Goal: Information Seeking & Learning: Find specific fact

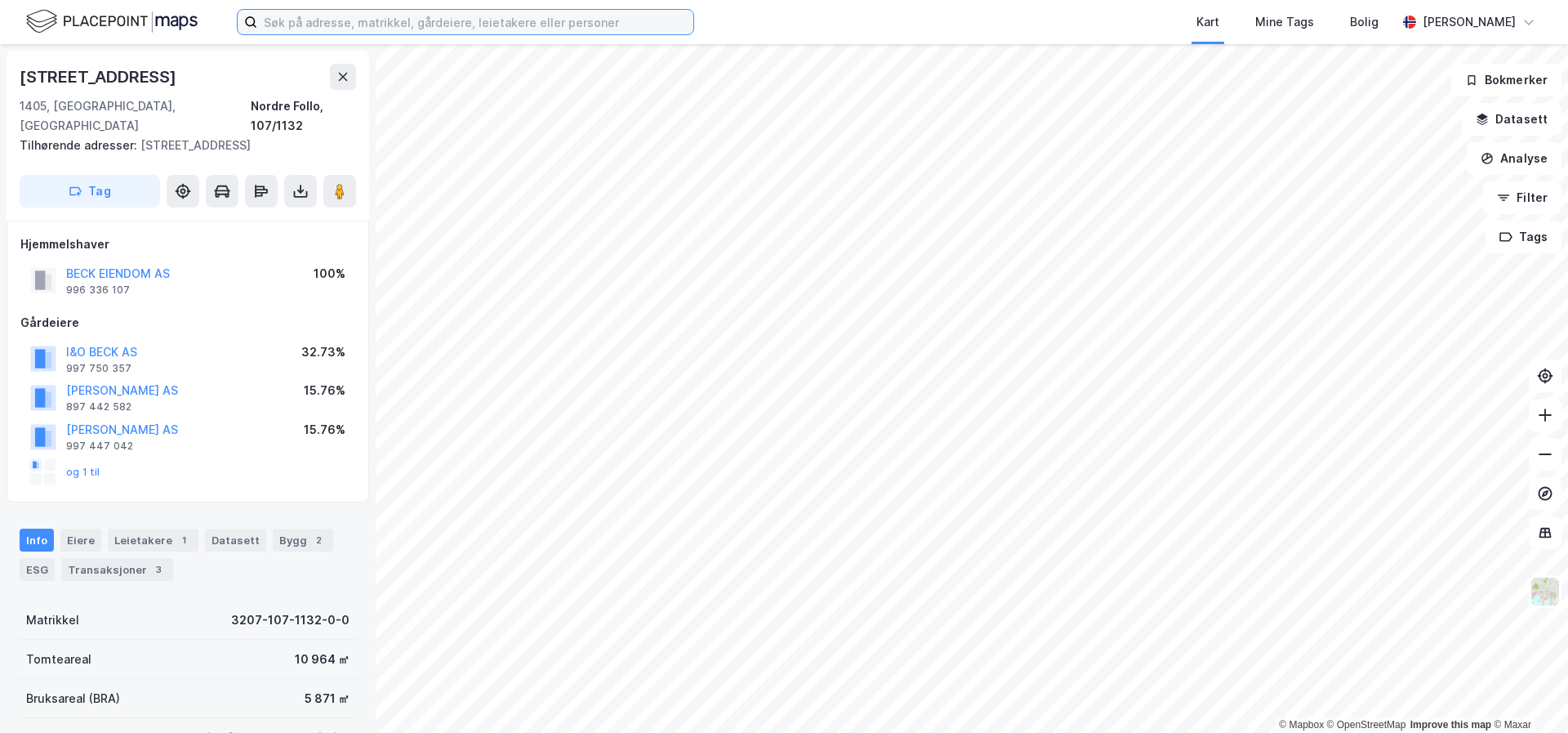
click at [578, 16] on input at bounding box center [475, 22] width 436 height 25
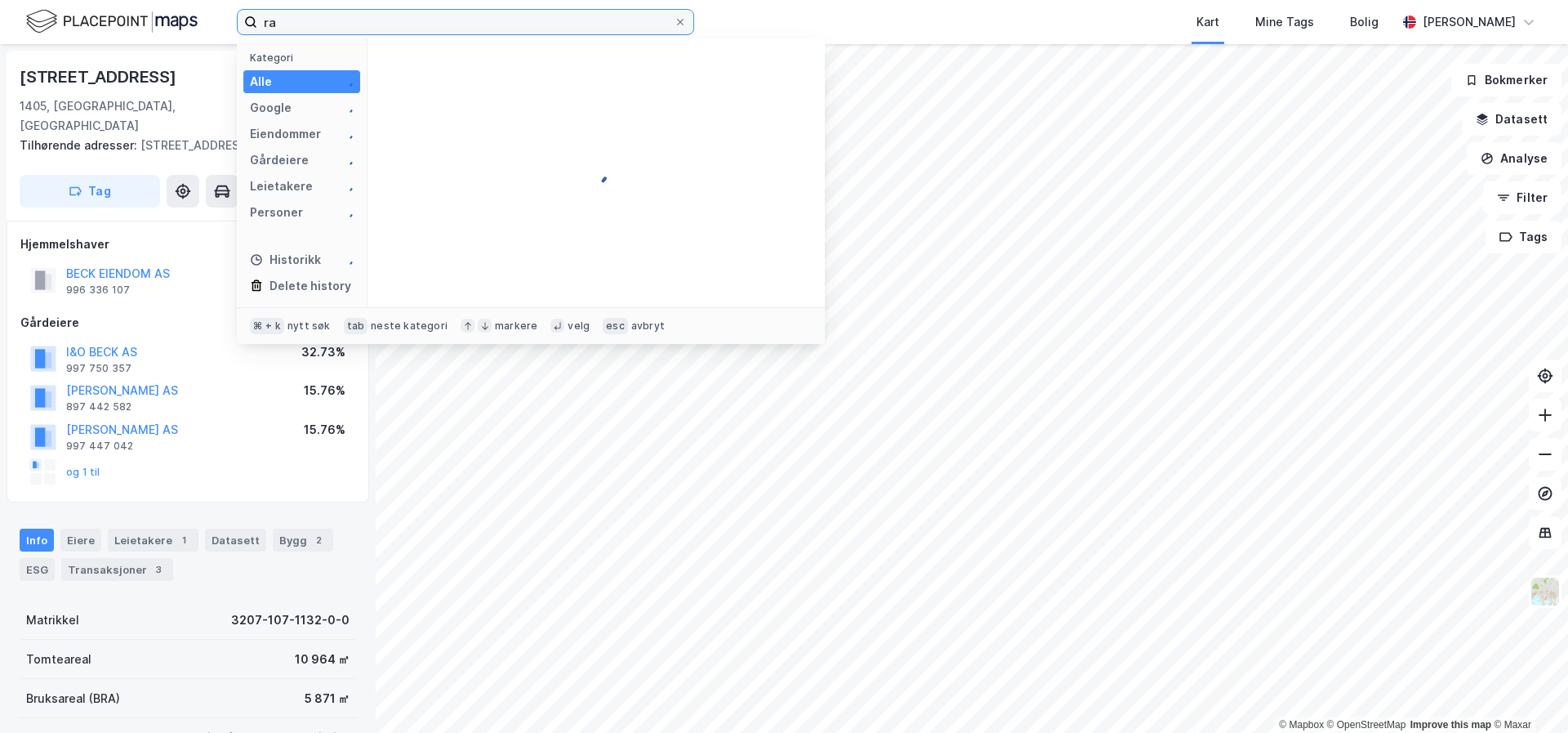
type input "r"
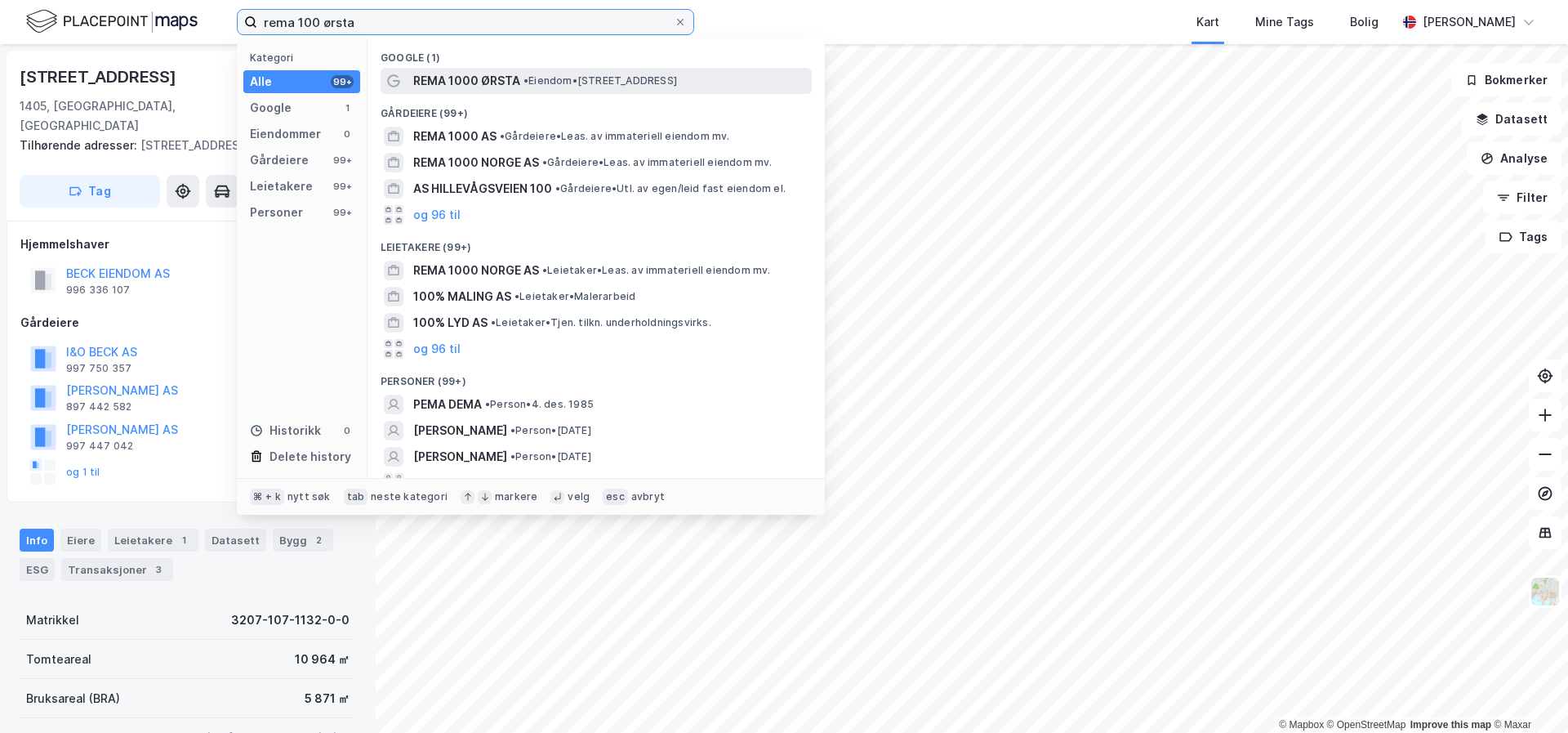
type input "rema 100 ørsta"
click at [568, 86] on span "• Eiendom • [STREET_ADDRESS]" at bounding box center [600, 81] width 153 height 13
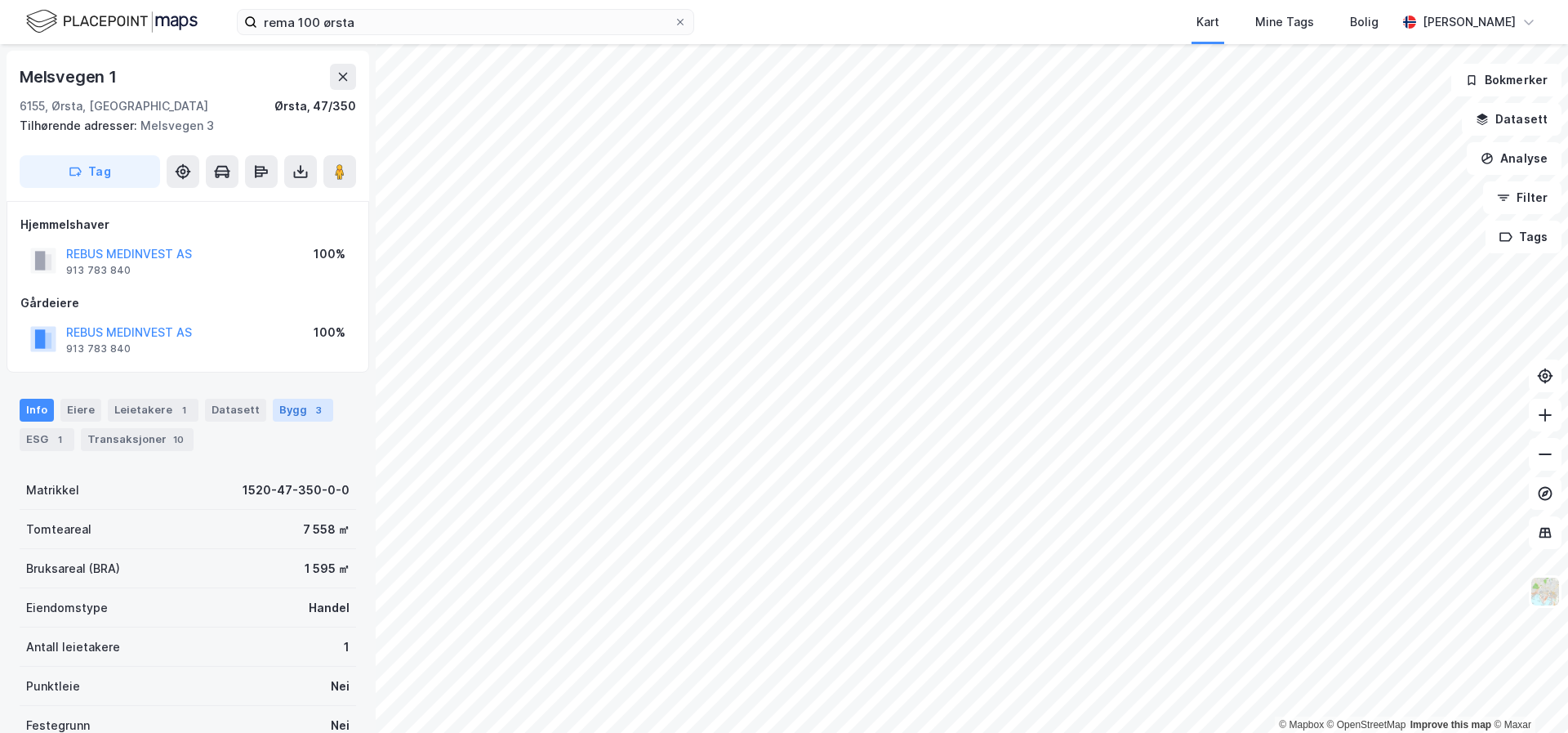
click at [289, 419] on div "Bygg 3" at bounding box center [303, 410] width 61 height 23
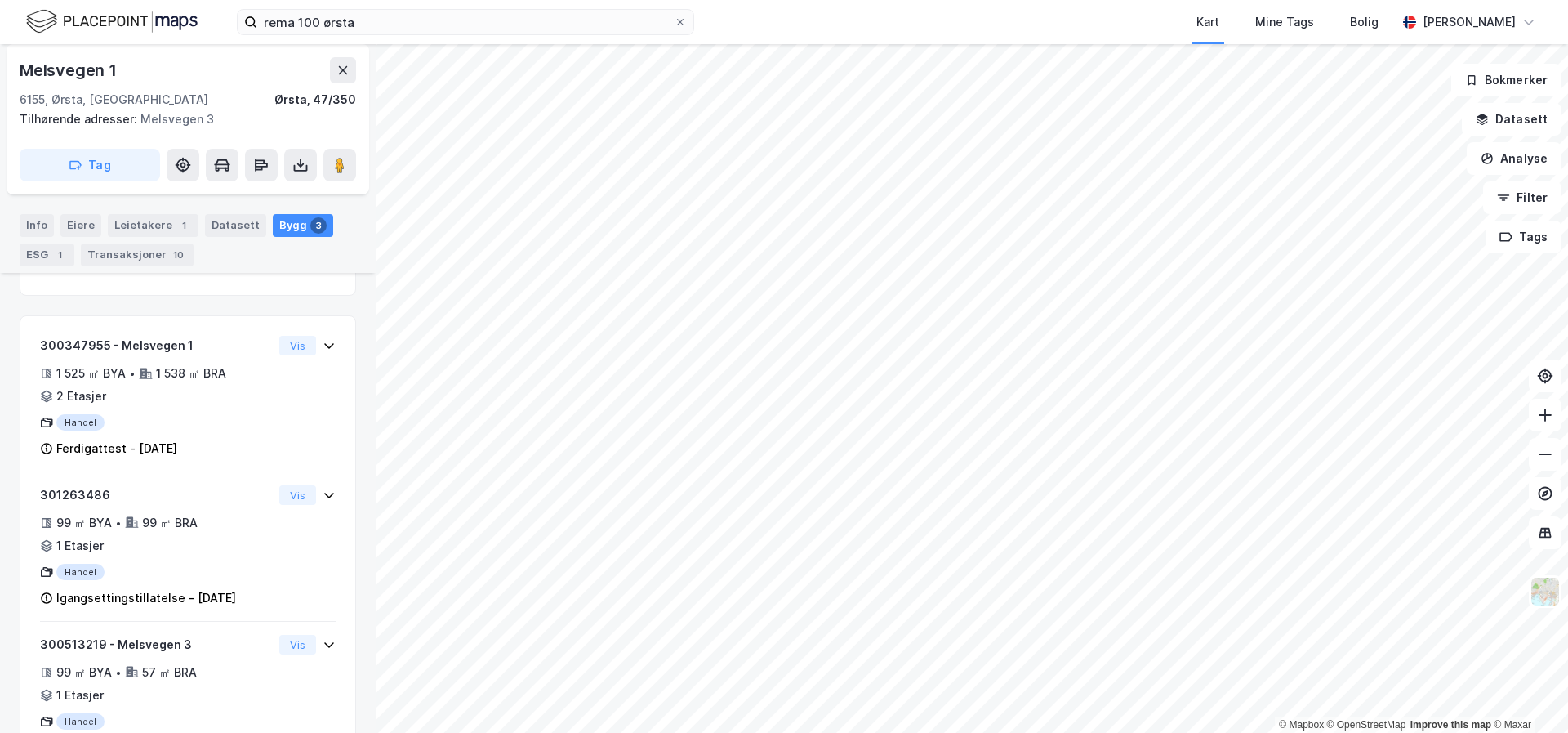
scroll to position [352, 0]
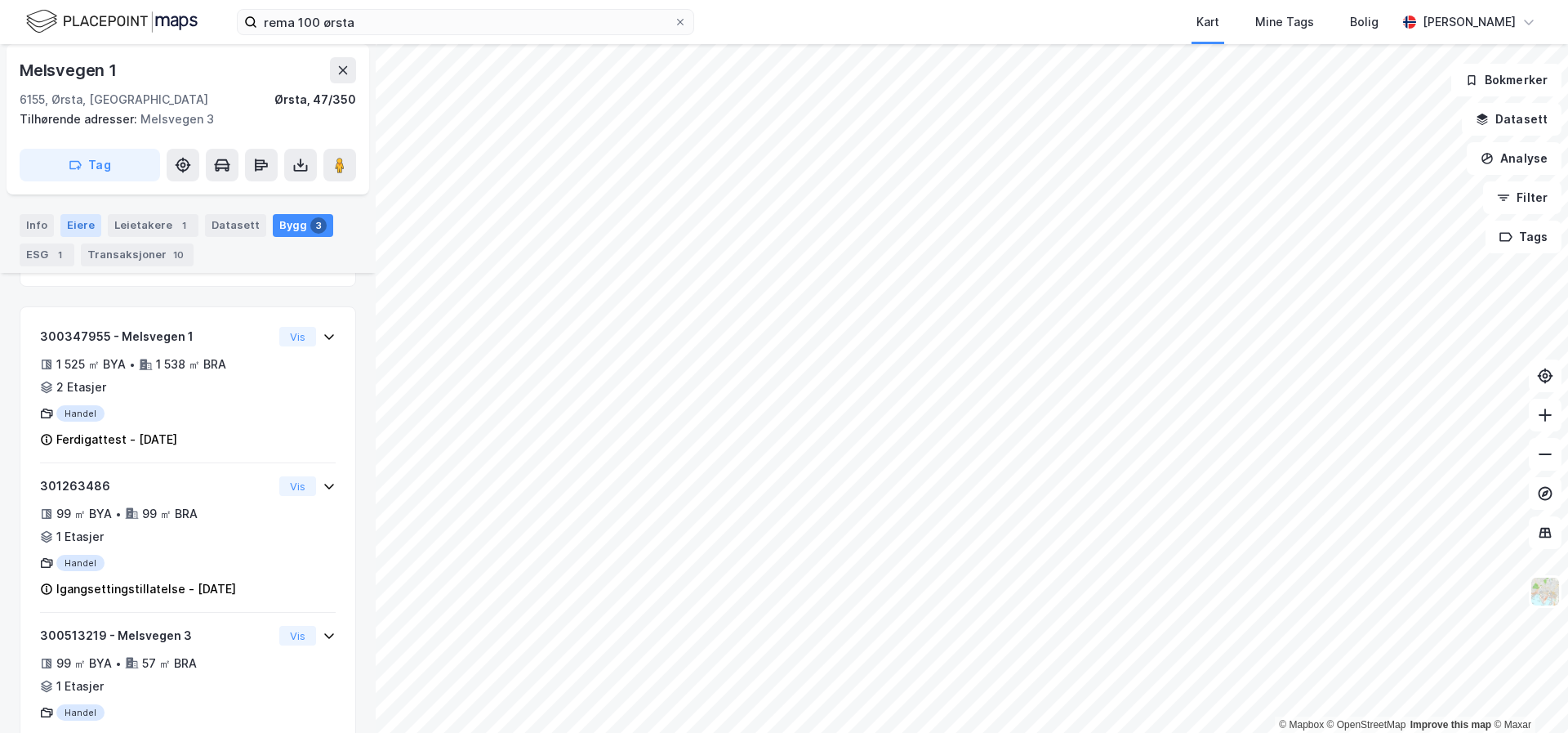
click at [82, 229] on div "Eiere" at bounding box center [81, 226] width 41 height 23
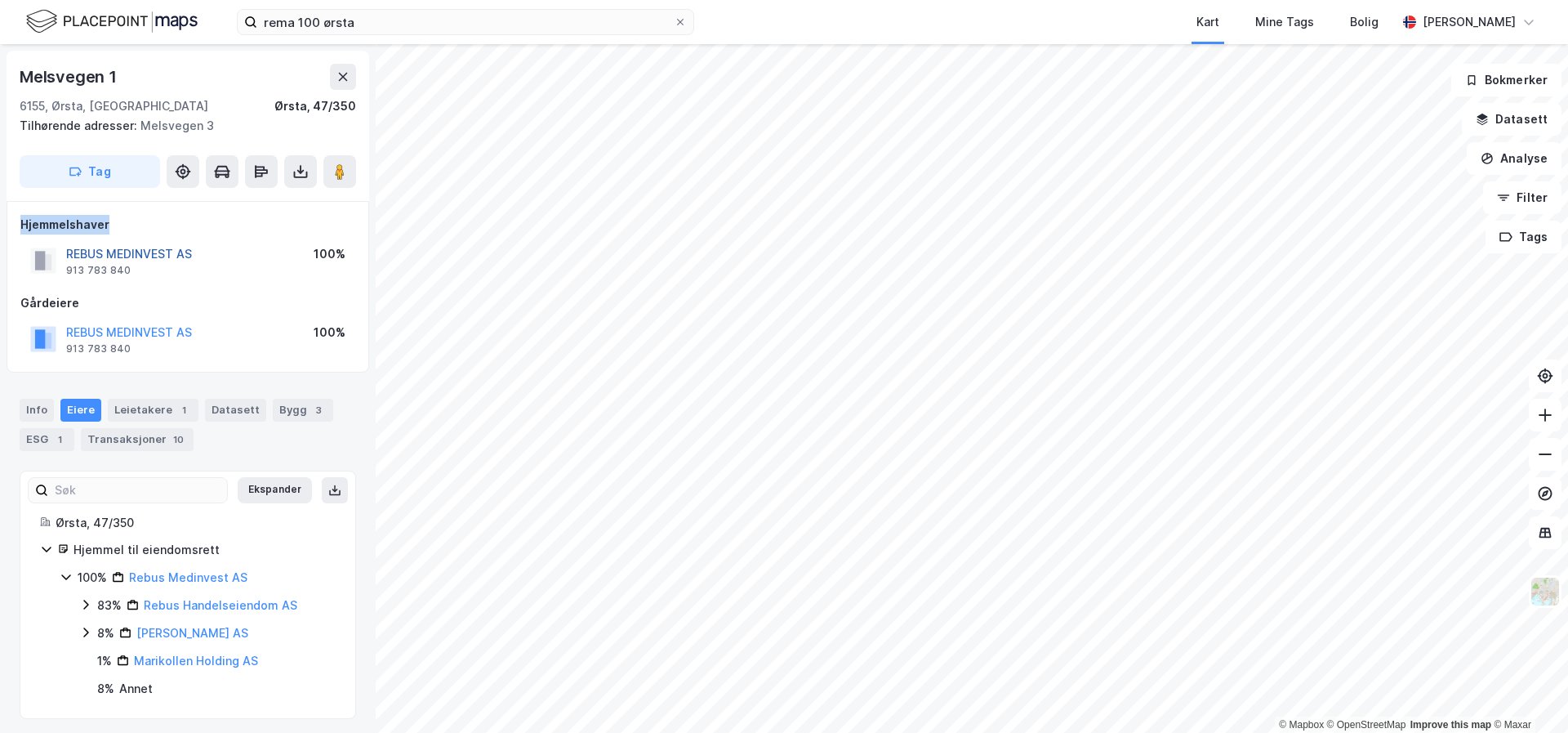
click at [0, 0] on button "REBUS MEDINVEST AS" at bounding box center [0, 0] width 0 height 0
